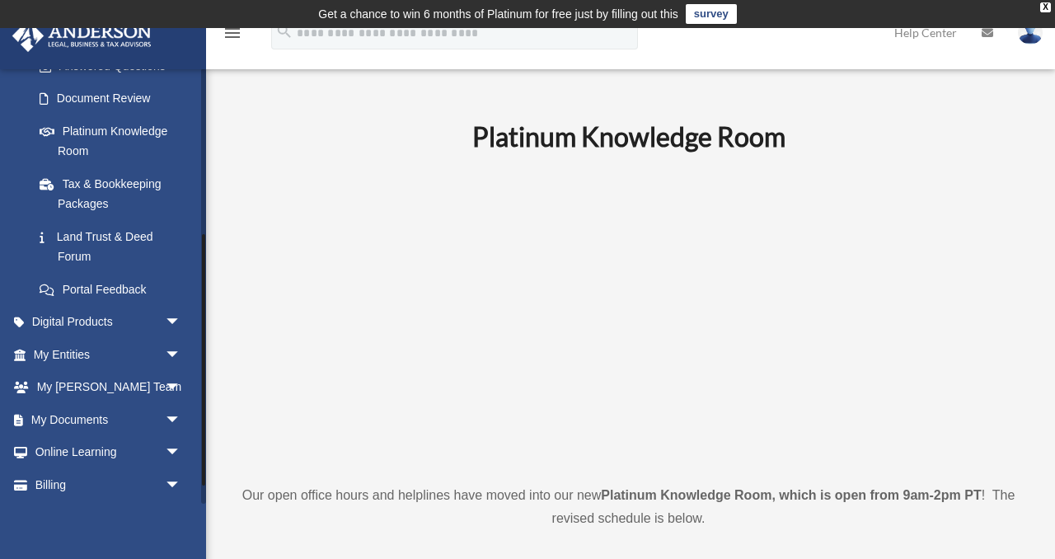
scroll to position [318, 0]
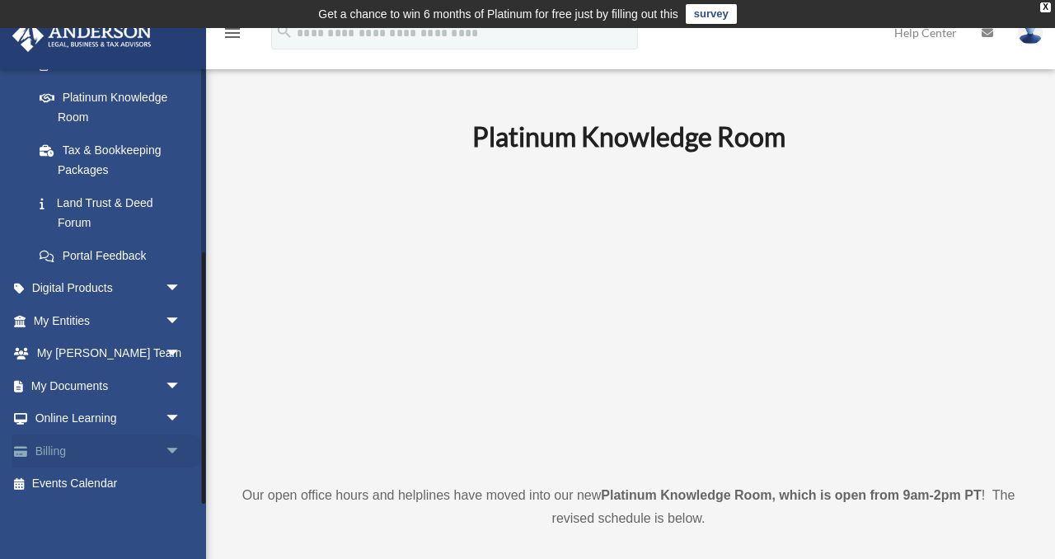
click at [123, 457] on link "Billing arrow_drop_down" at bounding box center [109, 450] width 195 height 33
click at [176, 448] on span "arrow_drop_down" at bounding box center [181, 451] width 33 height 34
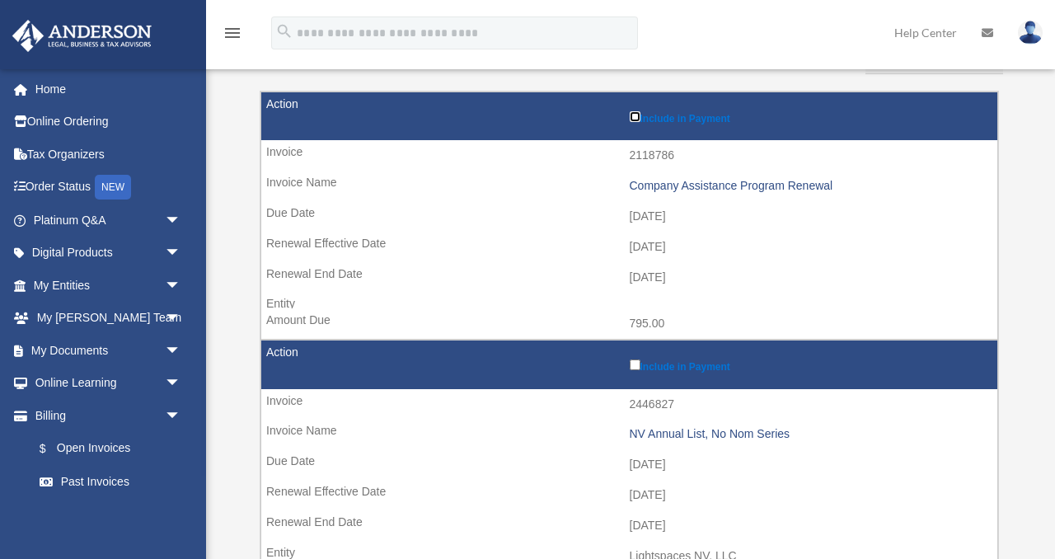
scroll to position [234, 0]
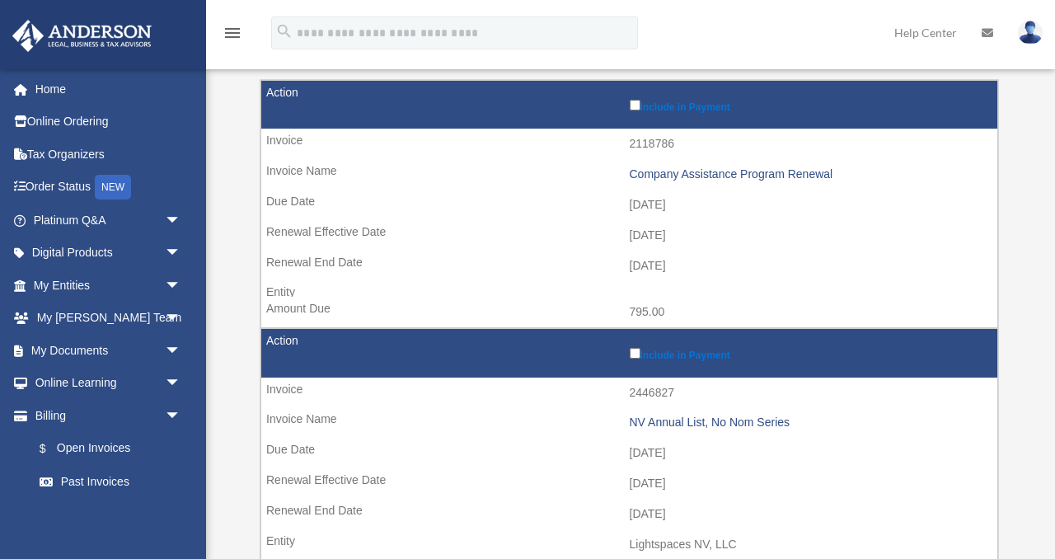
click at [635, 347] on label "Include in Payment" at bounding box center [810, 353] width 360 height 16
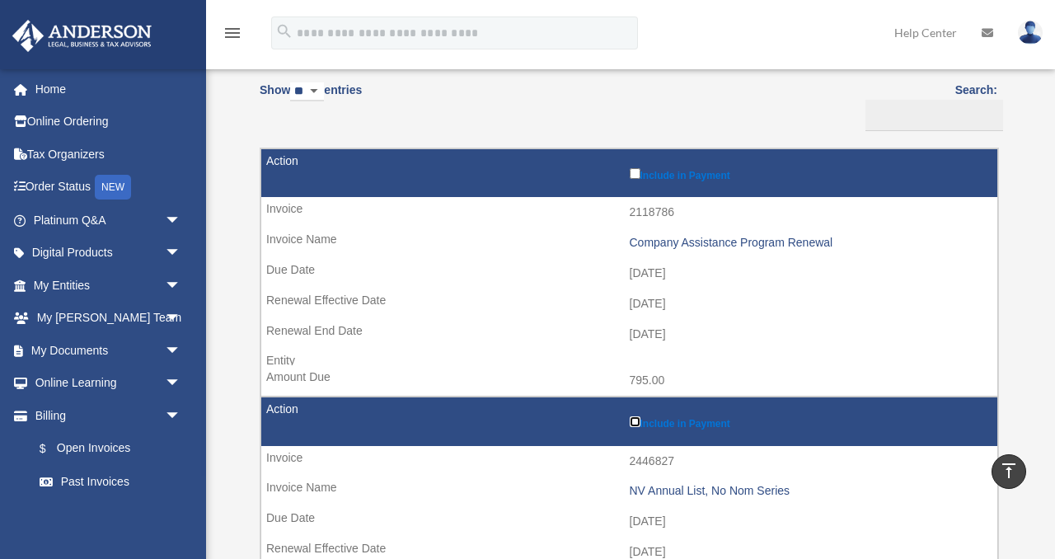
scroll to position [0, 0]
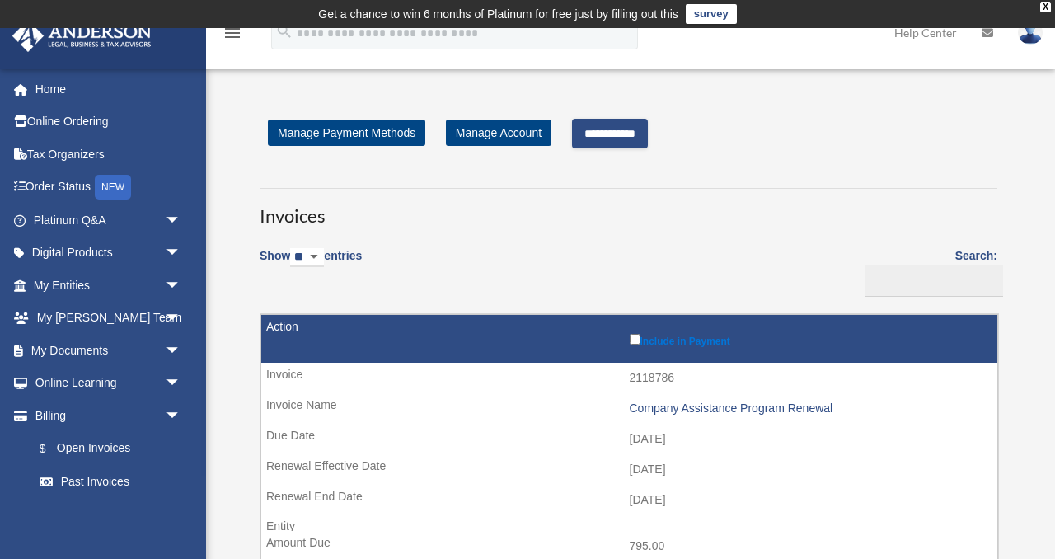
click at [631, 131] on input "**********" at bounding box center [610, 134] width 76 height 30
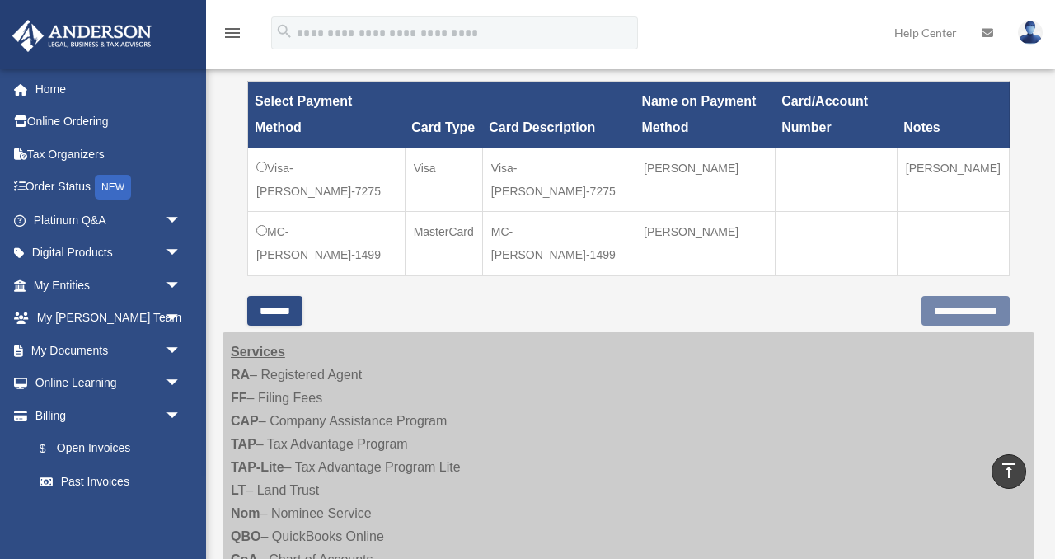
scroll to position [532, 0]
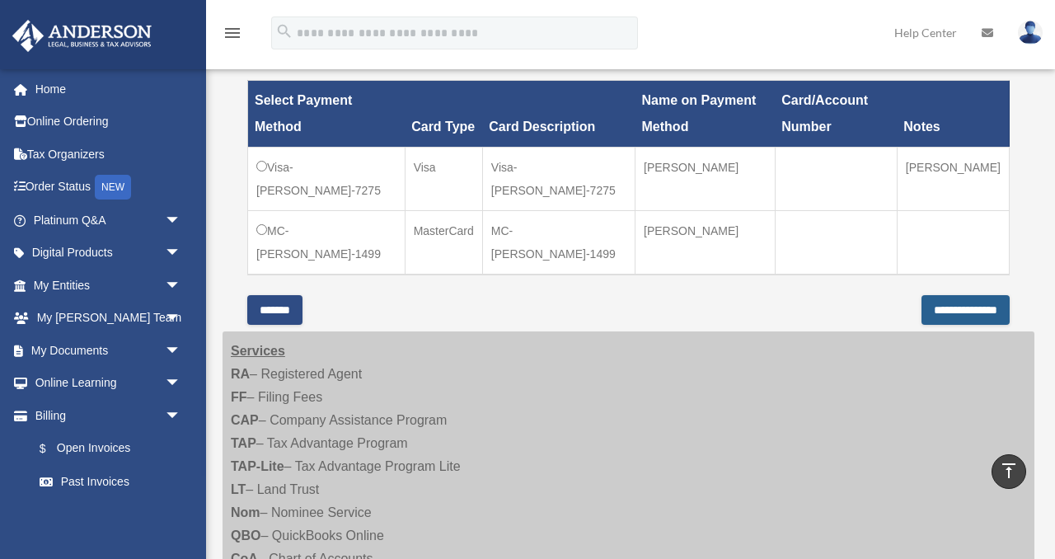
click at [951, 295] on input "**********" at bounding box center [965, 310] width 88 height 30
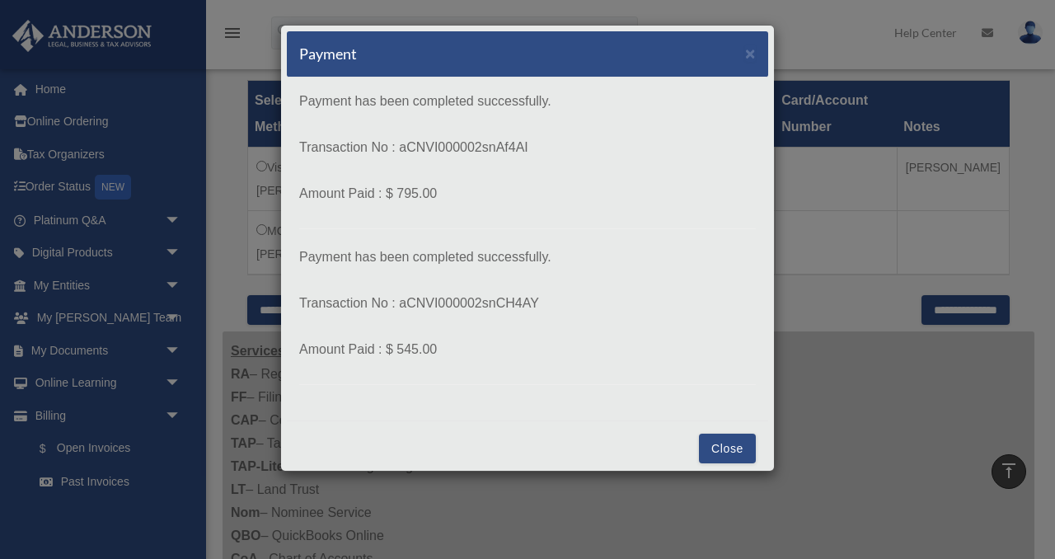
click at [735, 442] on button "Close" at bounding box center [727, 449] width 57 height 30
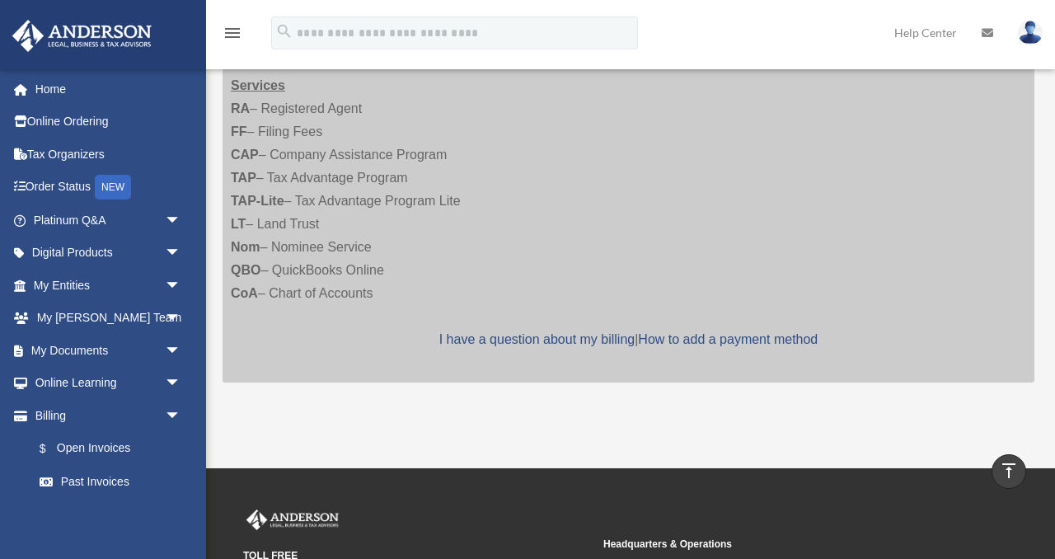
scroll to position [560, 0]
